Goal: Task Accomplishment & Management: Manage account settings

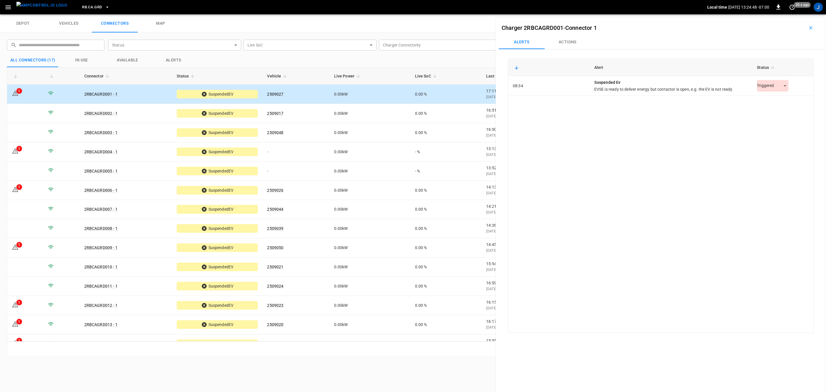
click at [778, 14] on body "RB.CA.GRD Local time [DATE] 13:24:48 -07:00 0 20 s ago J depot vehicles connect…" at bounding box center [413, 7] width 826 height 14
click at [769, 101] on li "Resolved" at bounding box center [770, 100] width 36 height 9
click at [813, 29] on icon "Close" at bounding box center [813, 28] width 6 height 6
click at [810, 27] on icon "button" at bounding box center [811, 28] width 6 height 6
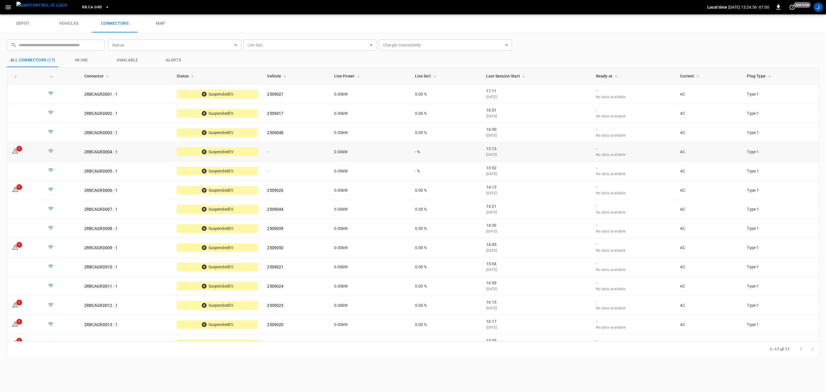
click at [16, 148] on icon at bounding box center [15, 150] width 7 height 7
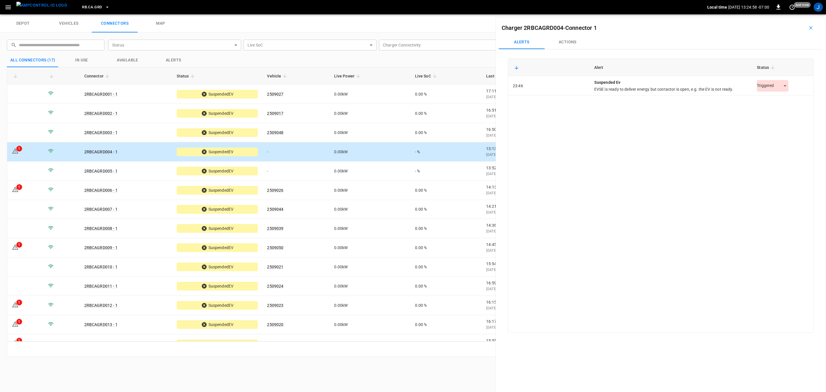
click at [781, 14] on body "RB.CA.GRD Local time [DATE] 13:24:58 -07:00 0 just now J depot vehicles connect…" at bounding box center [413, 7] width 826 height 14
click at [775, 98] on li "Resolved" at bounding box center [770, 100] width 36 height 9
click at [813, 29] on icon "Close" at bounding box center [813, 28] width 6 height 6
click at [811, 28] on button "button" at bounding box center [811, 27] width 18 height 9
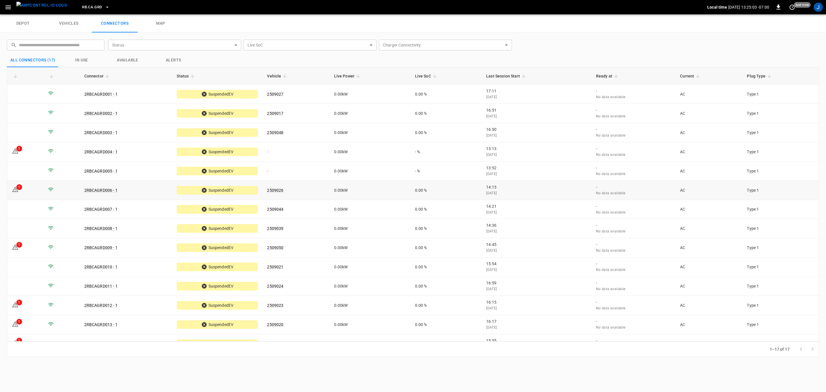
click at [17, 188] on div "1" at bounding box center [19, 187] width 6 height 6
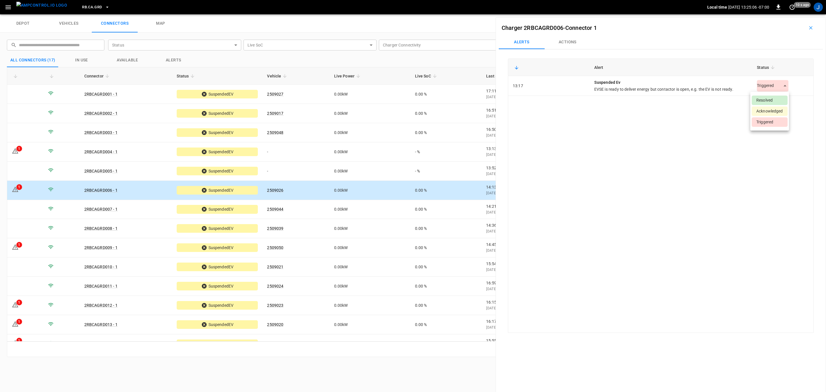
click at [781, 14] on body "RB.CA.GRD Local time [DATE] 13:25:06 -07:00 0 10 s ago J depot vehicles connect…" at bounding box center [413, 7] width 826 height 14
click at [776, 99] on li "Resolved" at bounding box center [770, 100] width 36 height 9
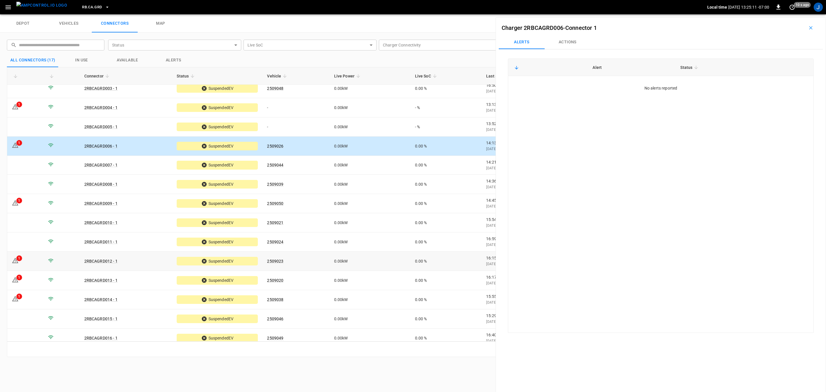
scroll to position [70, 0]
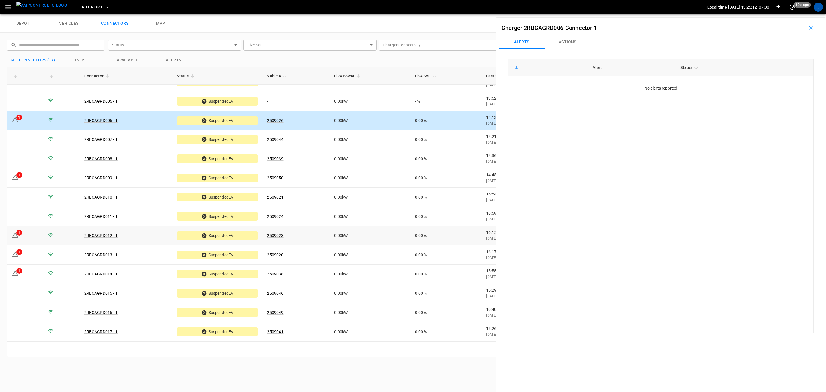
click at [31, 236] on td "1" at bounding box center [25, 235] width 36 height 19
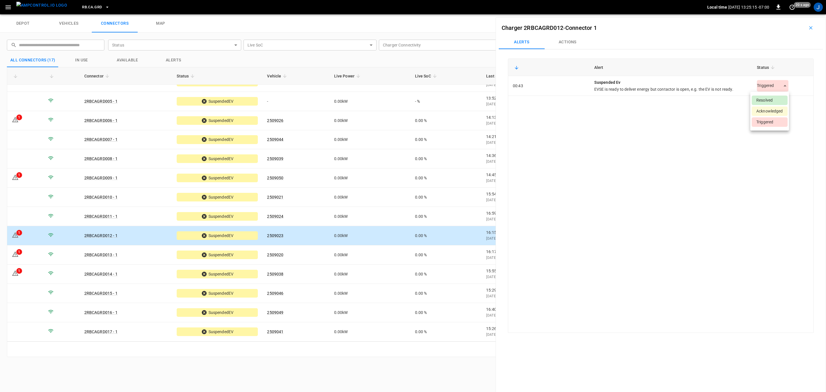
click at [783, 14] on body "RB.CA.GRD Local time [DATE] 13:25:15 -07:00 0 20 s ago J depot vehicles connect…" at bounding box center [413, 7] width 826 height 14
click at [771, 97] on li "Resolved" at bounding box center [770, 100] width 36 height 9
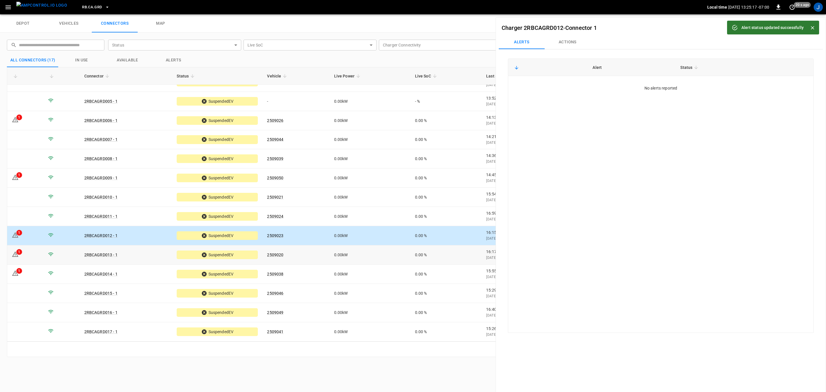
click at [33, 255] on td "1" at bounding box center [25, 254] width 36 height 19
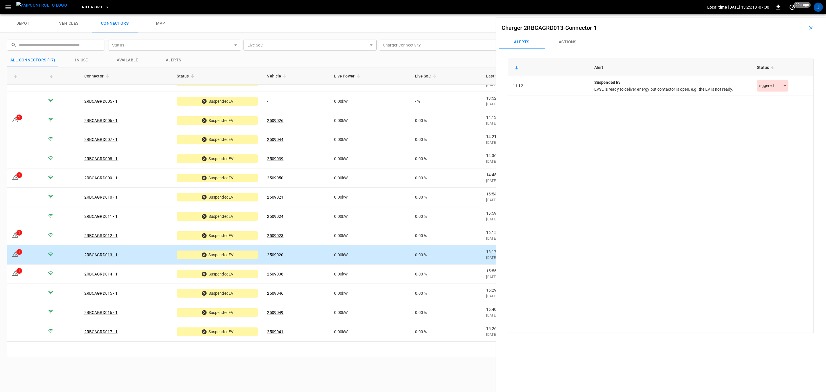
click at [781, 14] on body "RB.CA.GRD Local time [DATE] 13:25:18 -07:00 0 20 s ago J depot vehicles connect…" at bounding box center [413, 7] width 826 height 14
click at [765, 101] on li "Resolved" at bounding box center [770, 100] width 36 height 9
click at [30, 270] on td "1" at bounding box center [25, 274] width 36 height 19
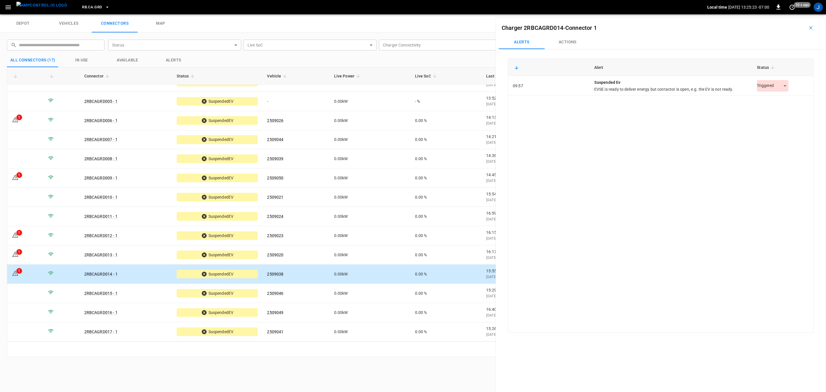
click at [780, 14] on body "RB.CA.GRD Local time [DATE] 13:25:23 -07:00 0 20 s ago J depot vehicles connect…" at bounding box center [413, 7] width 826 height 14
click at [780, 88] on div at bounding box center [413, 196] width 826 height 392
click at [781, 14] on body "RB.CA.GRD Local time [DATE] 13:25:24 -07:00 0 20 s ago J depot vehicles connect…" at bounding box center [413, 7] width 826 height 14
click at [770, 99] on li "Resolved" at bounding box center [770, 100] width 36 height 9
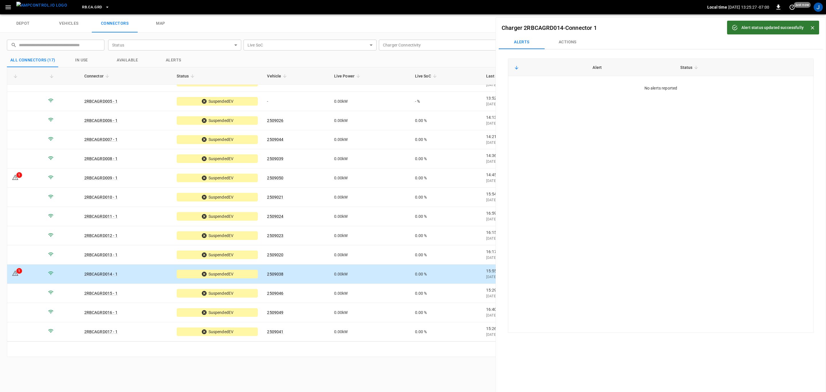
click at [813, 27] on icon "Close" at bounding box center [813, 28] width 6 height 6
click at [809, 29] on icon "button" at bounding box center [810, 27] width 3 height 3
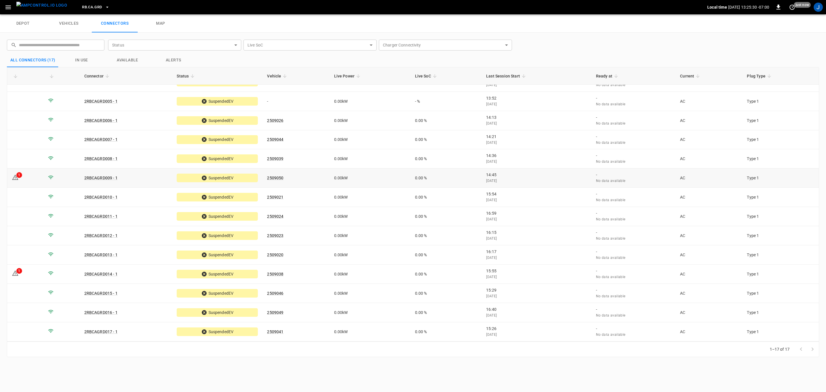
click at [17, 177] on div "1" at bounding box center [19, 175] width 6 height 6
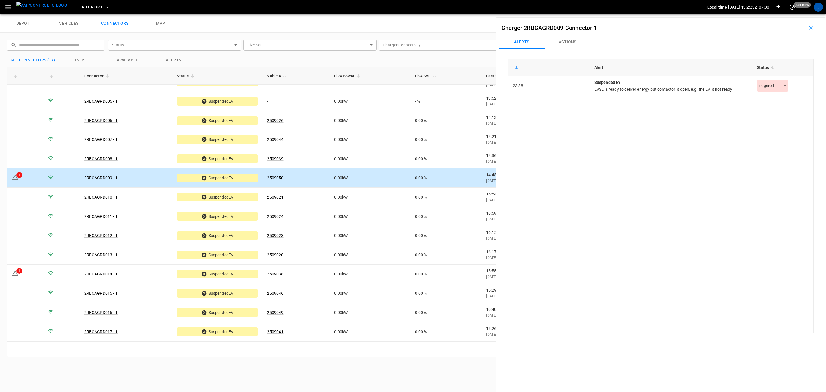
click at [782, 14] on body "RB.CA.GRD Local time [DATE] 13:25:32 -07:00 0 just now J depot vehicles connect…" at bounding box center [413, 7] width 826 height 14
click at [769, 99] on li "Resolved" at bounding box center [770, 100] width 36 height 9
click at [814, 29] on icon "Close" at bounding box center [812, 27] width 3 height 3
click at [808, 27] on icon "button" at bounding box center [811, 28] width 6 height 6
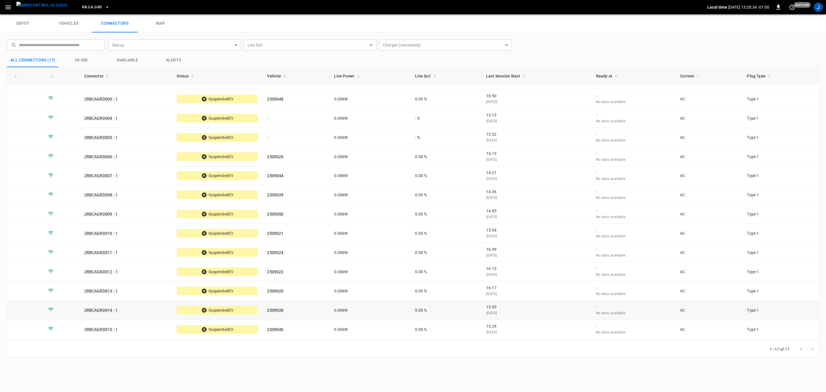
scroll to position [0, 0]
